Goal: Transaction & Acquisition: Purchase product/service

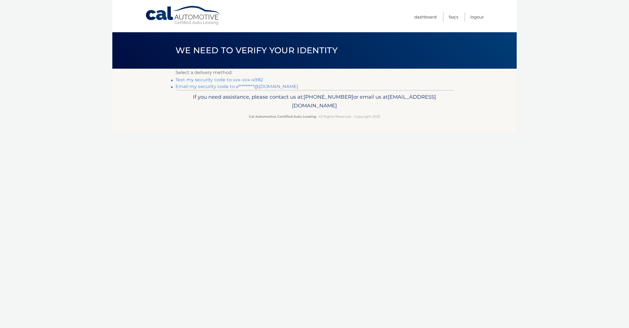
click at [202, 81] on link "Text my security code to xxx-xxx-4982" at bounding box center [219, 79] width 88 height 5
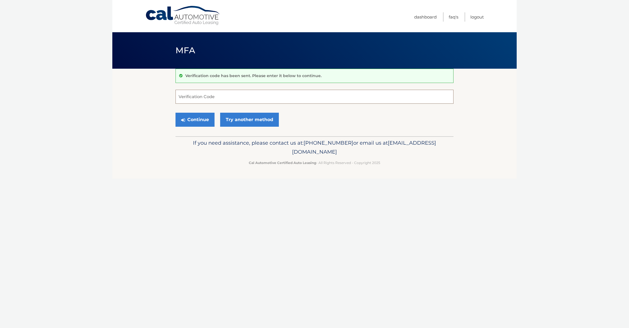
click at [187, 98] on input "Verification Code" at bounding box center [314, 97] width 278 height 14
type input "212296"
click at [202, 122] on button "Continue" at bounding box center [194, 120] width 39 height 14
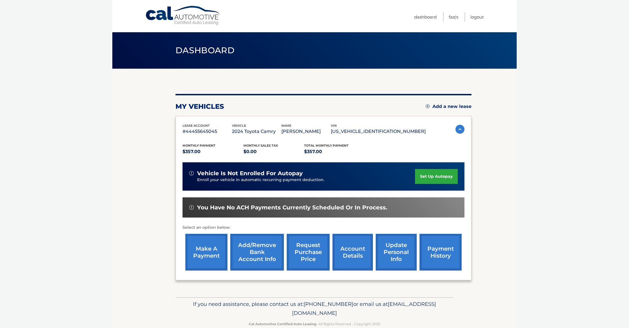
click at [203, 253] on link "make a payment" at bounding box center [206, 252] width 42 height 37
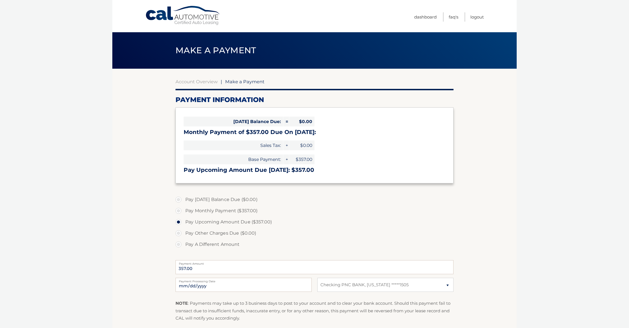
select select "OWNiZjAyNWItNzYwNi00OGUzLTkxNTQtZTJkYzc1N2EwYTZm"
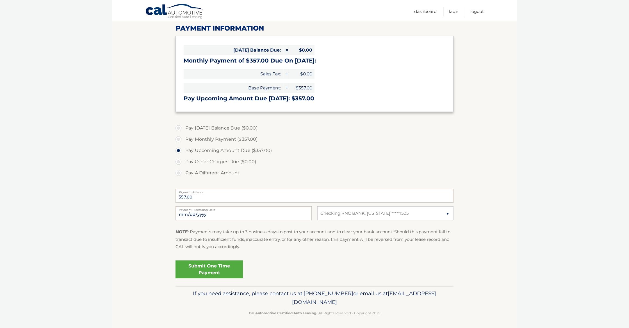
scroll to position [71, 0]
click at [217, 273] on link "Submit One Time Payment" at bounding box center [208, 270] width 67 height 18
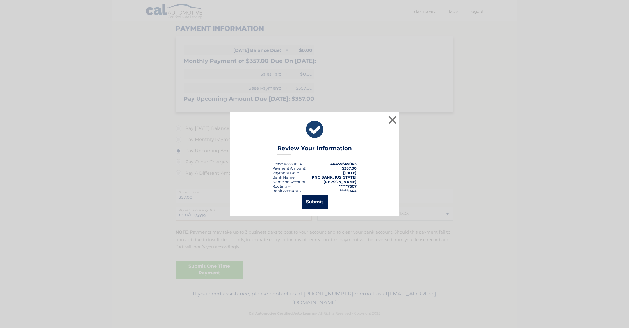
click at [316, 203] on button "Submit" at bounding box center [314, 201] width 26 height 13
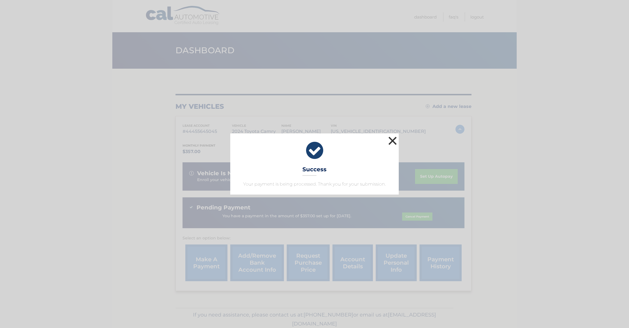
click at [393, 141] on button "×" at bounding box center [392, 140] width 11 height 11
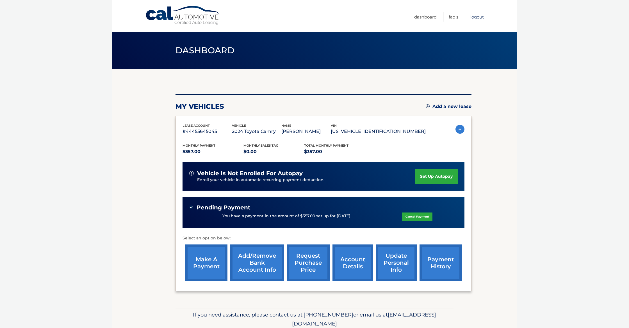
click at [478, 17] on link "Logout" at bounding box center [476, 16] width 13 height 9
